Goal: Communication & Community: Answer question/provide support

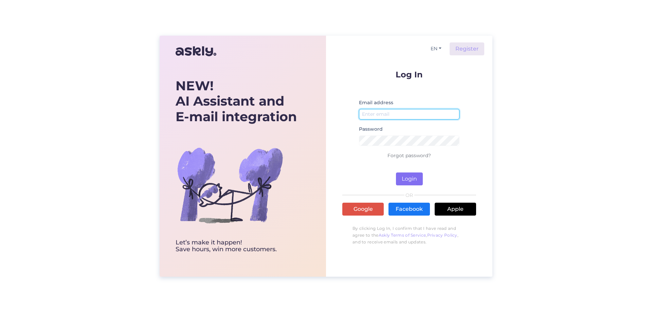
type input "[EMAIL_ADDRESS][DOMAIN_NAME]"
click at [406, 181] on button "Login" at bounding box center [409, 178] width 27 height 13
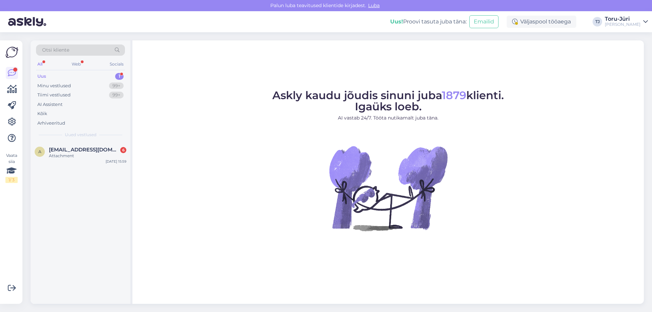
click at [61, 75] on div "Uus 1" at bounding box center [80, 77] width 89 height 10
click at [73, 152] on span "[EMAIL_ADDRESS][DOMAIN_NAME]" at bounding box center [84, 150] width 71 height 6
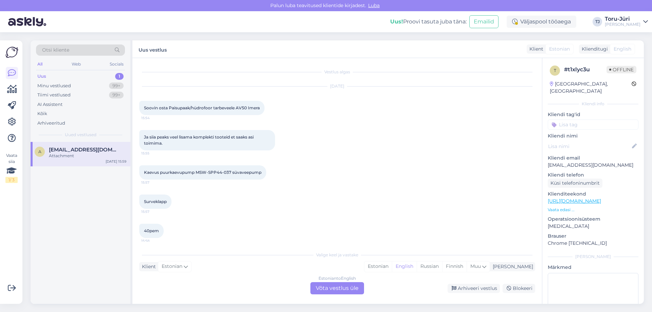
scroll to position [46, 0]
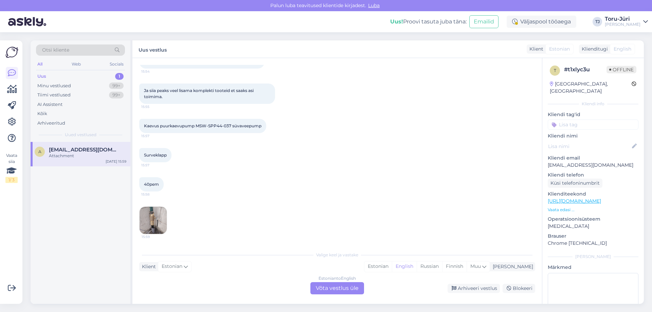
click at [151, 219] on img at bounding box center [152, 220] width 27 height 27
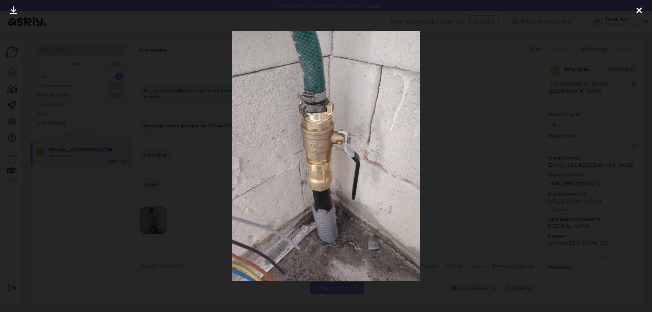
click at [640, 13] on icon at bounding box center [638, 10] width 5 height 9
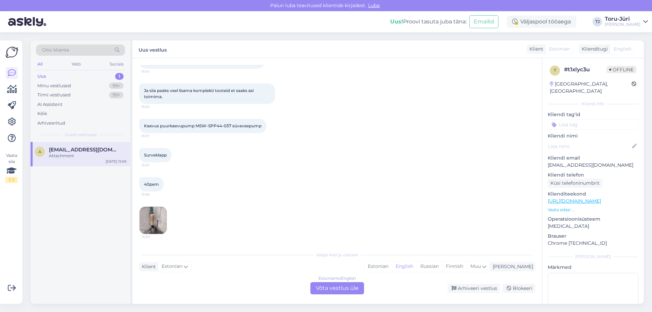
click at [336, 287] on div "Estonian to English Võta vestlus üle" at bounding box center [337, 288] width 54 height 12
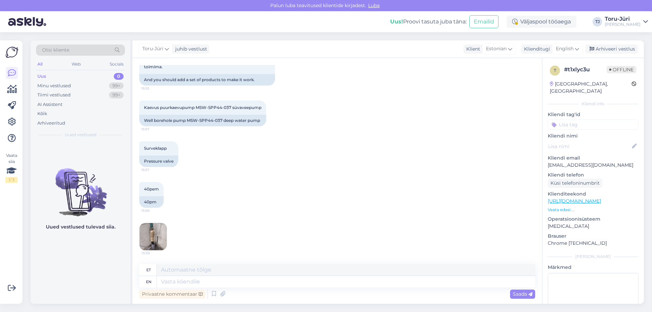
scroll to position [0, 0]
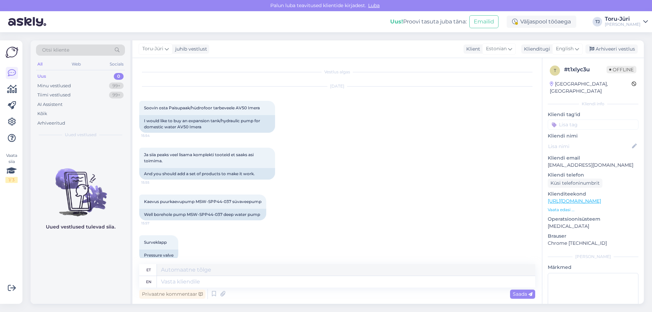
click at [555, 207] on p "Vaata edasi ..." at bounding box center [592, 210] width 91 height 6
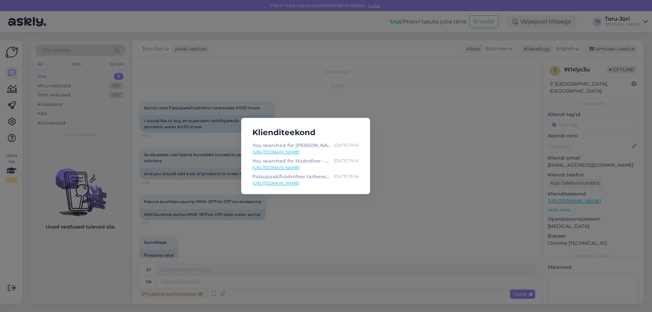
click at [441, 171] on div "Klienditeekond You searched for Hüdrofoor - [PERSON_NAME] [DATE] 19:54 [URL][DO…" at bounding box center [326, 156] width 652 height 312
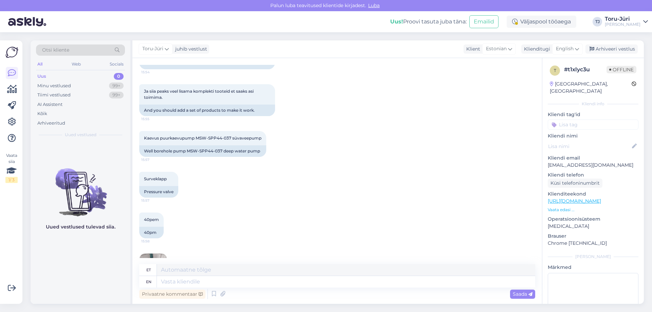
scroll to position [94, 0]
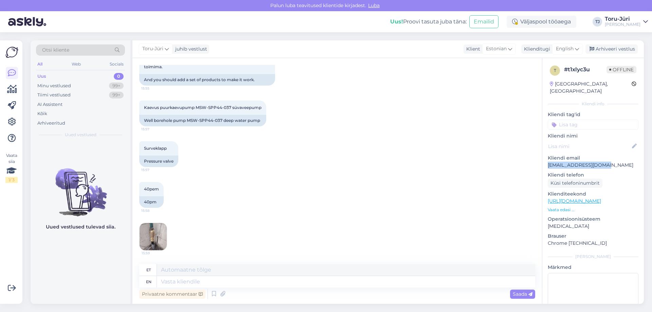
drag, startPoint x: 604, startPoint y: 157, endPoint x: 547, endPoint y: 158, distance: 56.7
click at [547, 162] on p "[EMAIL_ADDRESS][DOMAIN_NAME]" at bounding box center [592, 165] width 91 height 7
copy p "[EMAIL_ADDRESS][DOMAIN_NAME]"
drag, startPoint x: 197, startPoint y: 107, endPoint x: 228, endPoint y: 109, distance: 31.3
click at [231, 109] on span "Kaevus puurkaevupump MSW-SPP44-037 süvaveepump" at bounding box center [202, 107] width 117 height 5
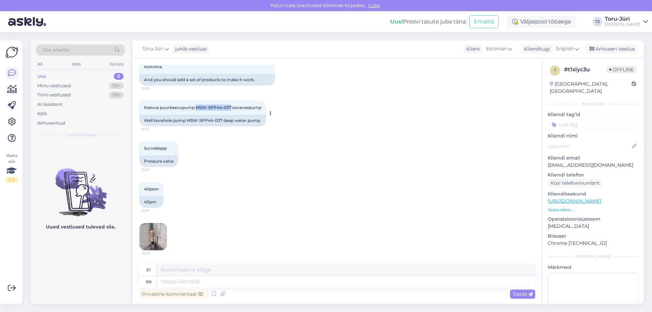
copy span "MSW-SPP44-037"
click at [225, 278] on textarea at bounding box center [346, 282] width 378 height 12
click at [578, 50] on icon at bounding box center [577, 48] width 4 height 7
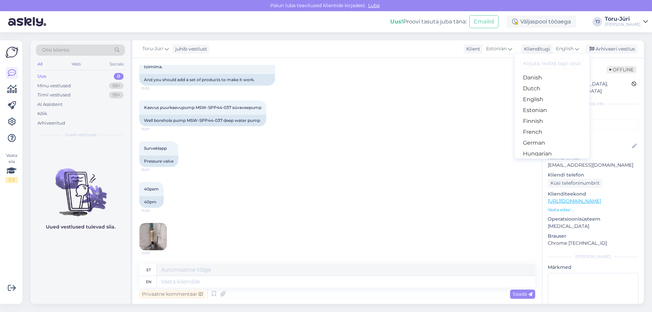
scroll to position [68, 0]
click at [544, 100] on link "Estonian" at bounding box center [552, 98] width 75 height 11
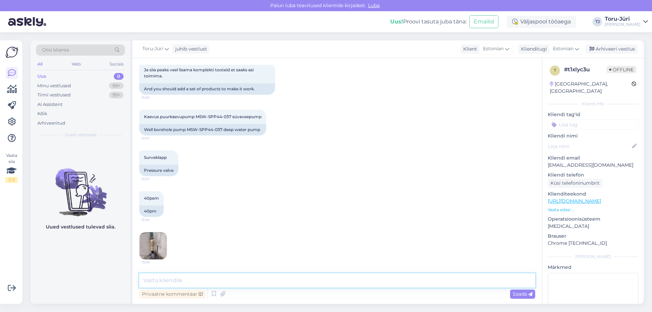
click at [175, 280] on textarea at bounding box center [337, 280] width 396 height 14
type textarea "Tere. Saatsime pakkumise meilile."
click at [513, 296] on span "Saada" at bounding box center [522, 294] width 20 height 6
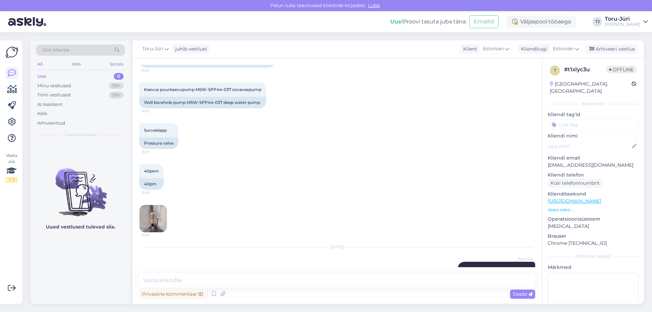
scroll to position [128, 0]
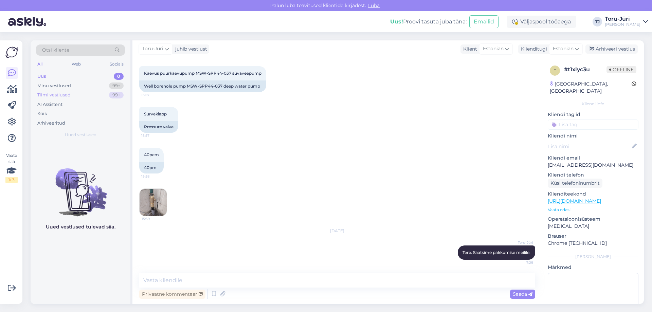
click at [56, 94] on div "Tiimi vestlused" at bounding box center [53, 95] width 33 height 7
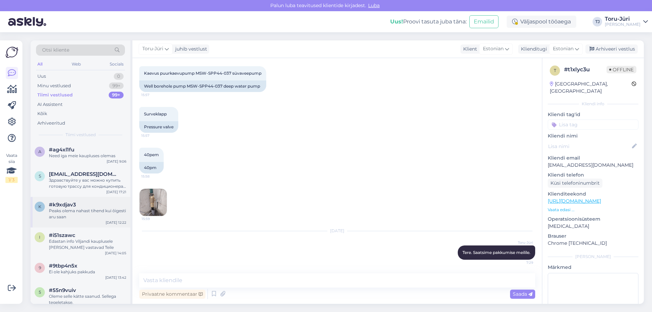
click at [89, 209] on div "Peaks olema nahast tihend kui õigesti aru saan" at bounding box center [87, 214] width 77 height 12
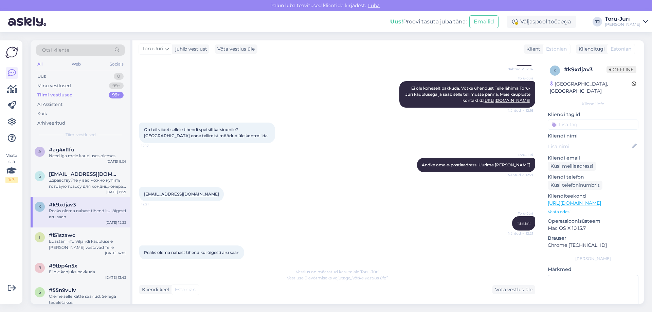
scroll to position [116, 0]
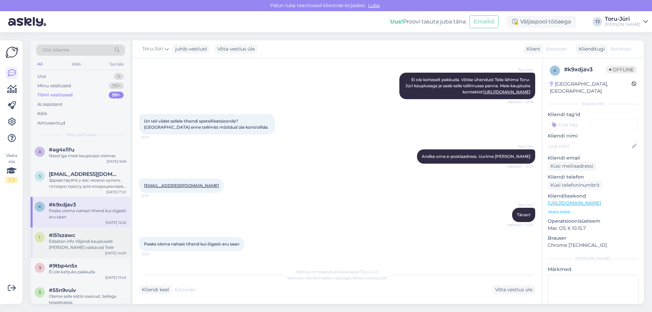
click at [74, 240] on div "Edastan info Viljandi kauplusele [PERSON_NAME] vastavad Teile" at bounding box center [87, 244] width 77 height 12
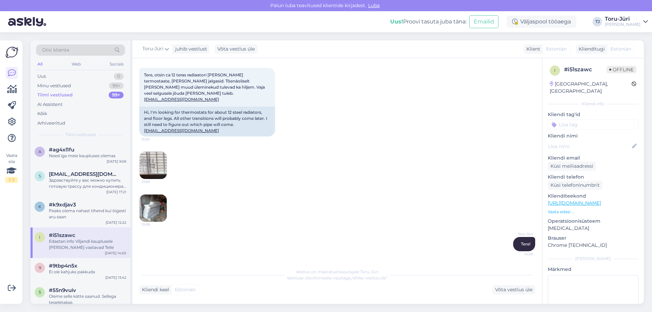
scroll to position [0, 0]
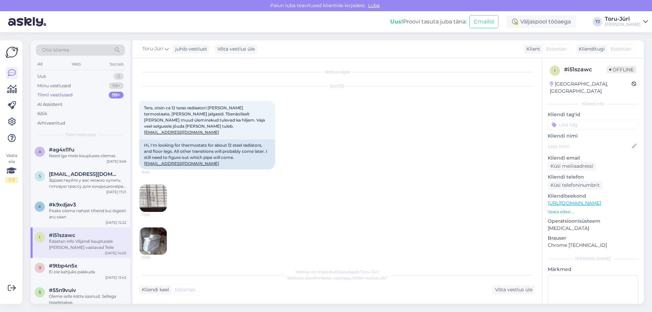
click at [150, 195] on img at bounding box center [152, 198] width 27 height 27
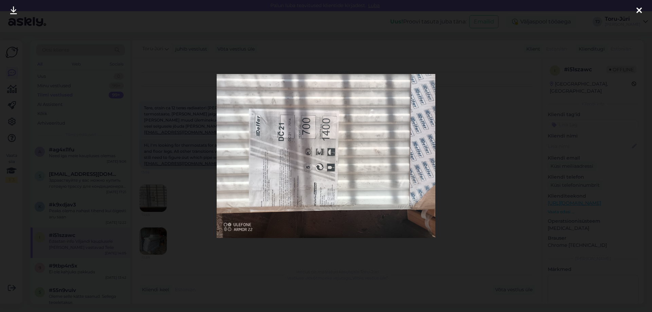
click at [641, 8] on icon at bounding box center [638, 10] width 5 height 9
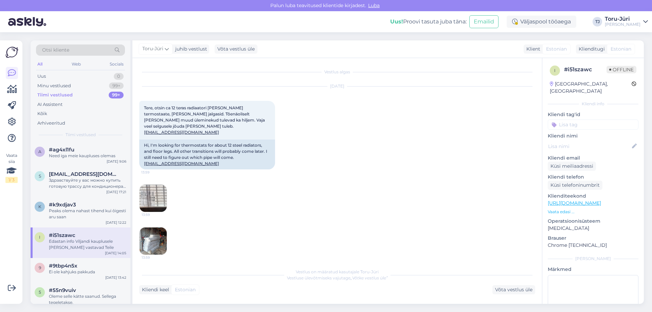
click at [158, 240] on img at bounding box center [152, 240] width 27 height 27
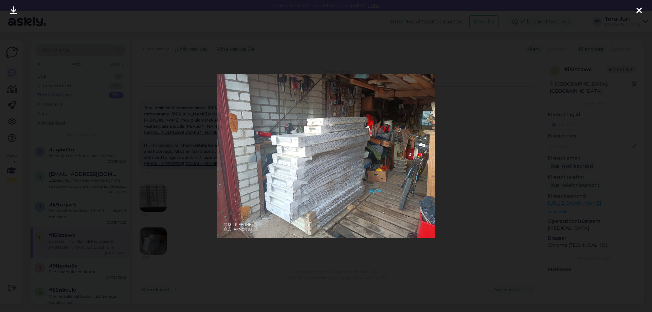
click at [639, 11] on icon at bounding box center [638, 10] width 5 height 9
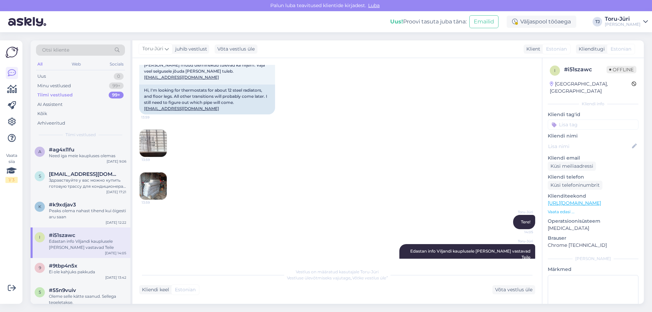
scroll to position [56, 0]
click at [93, 273] on div "Ei ole kahjuks pakkuda" at bounding box center [87, 272] width 77 height 6
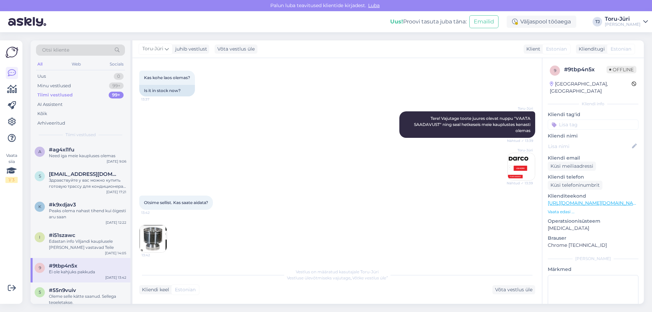
scroll to position [154, 0]
